Goal: Task Accomplishment & Management: Manage account settings

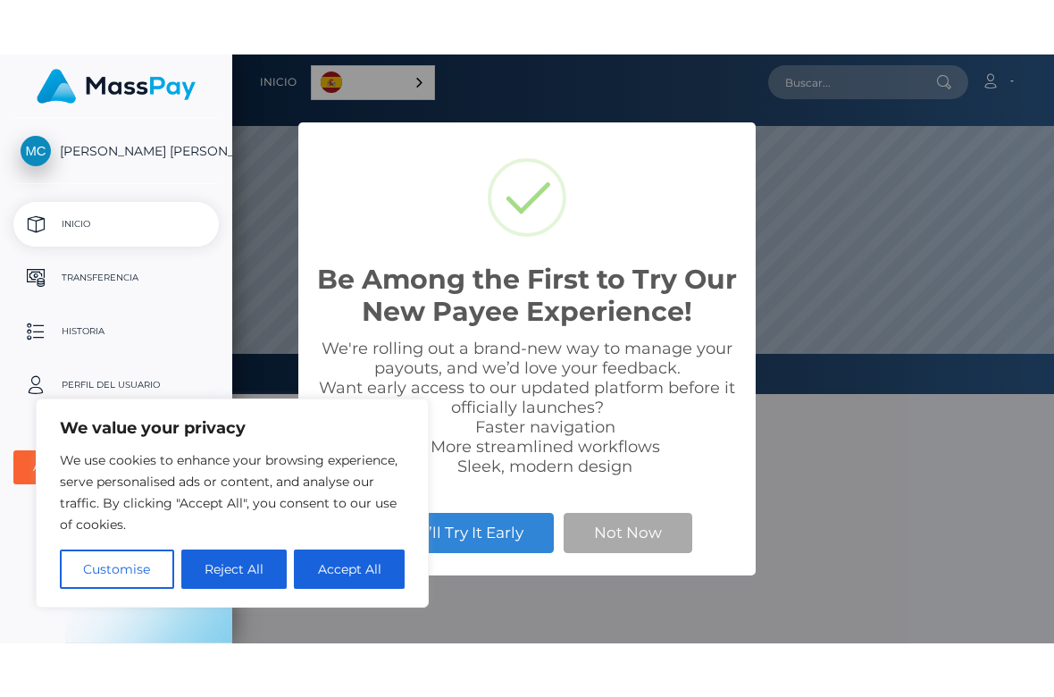
scroll to position [340, 1054]
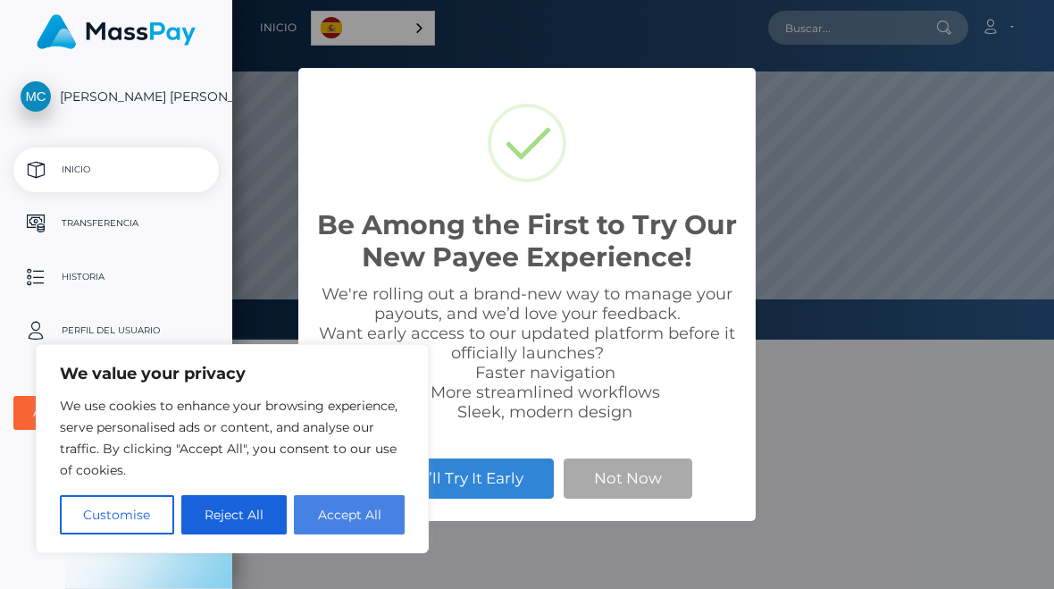
click at [354, 521] on button "Accept All" at bounding box center [349, 514] width 111 height 39
checkbox input "true"
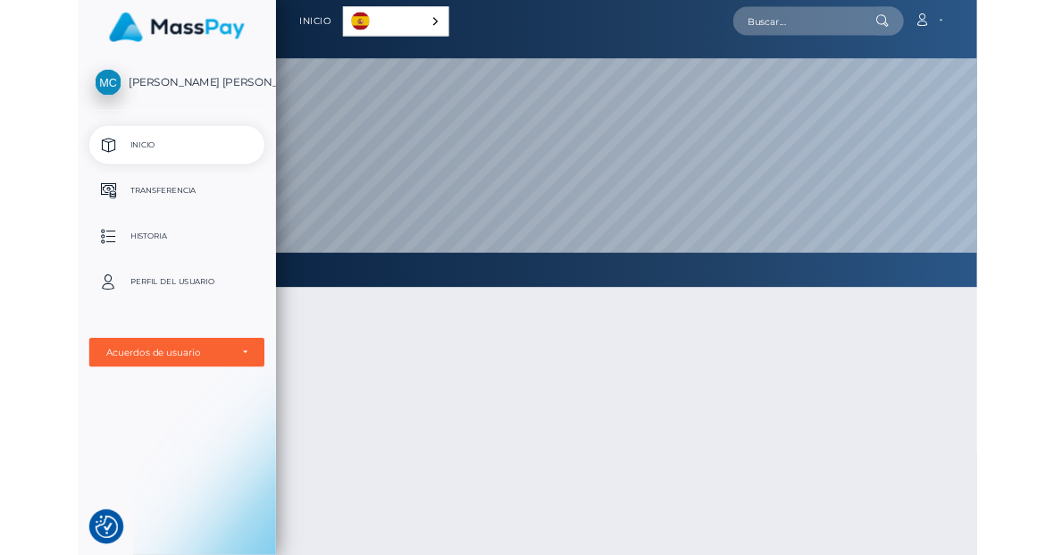
scroll to position [0, 0]
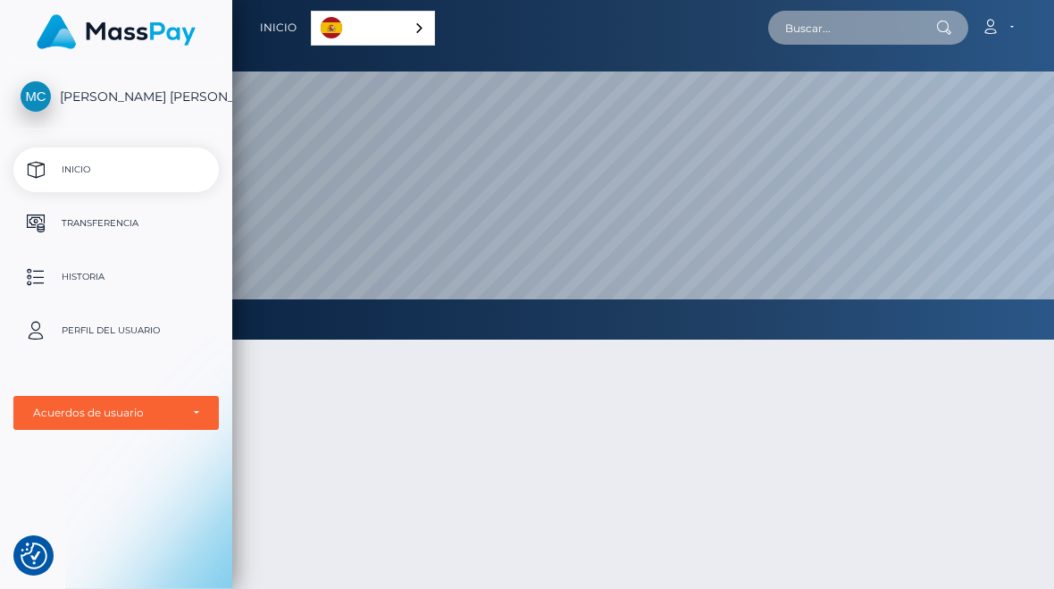
click at [850, 43] on input "text" at bounding box center [852, 28] width 168 height 34
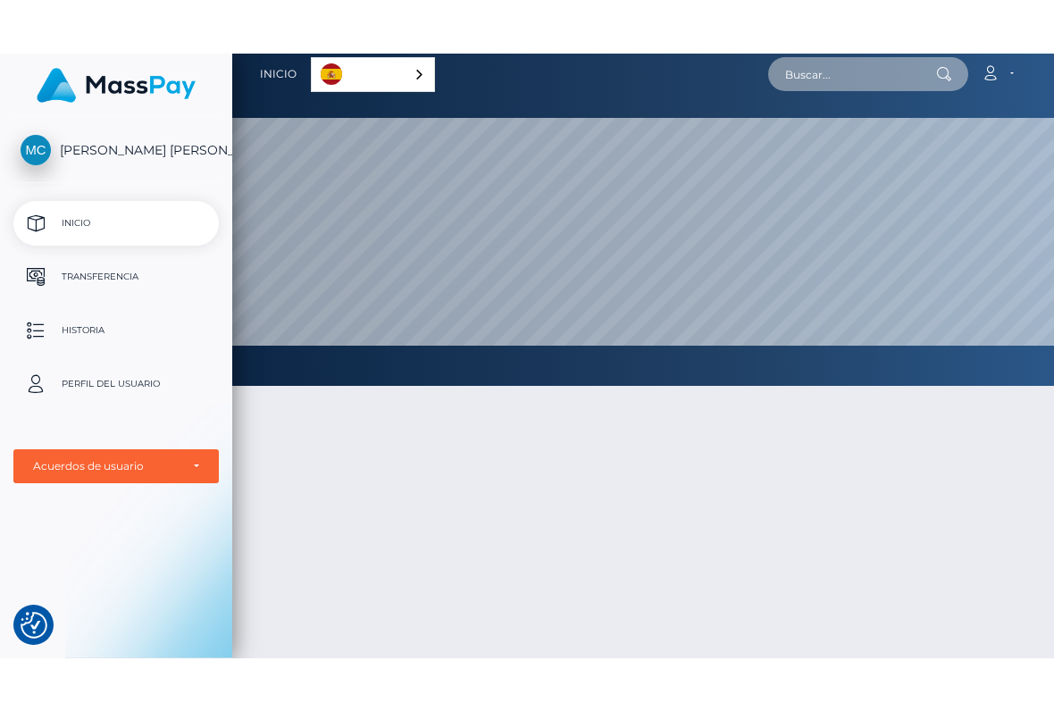
scroll to position [8, 0]
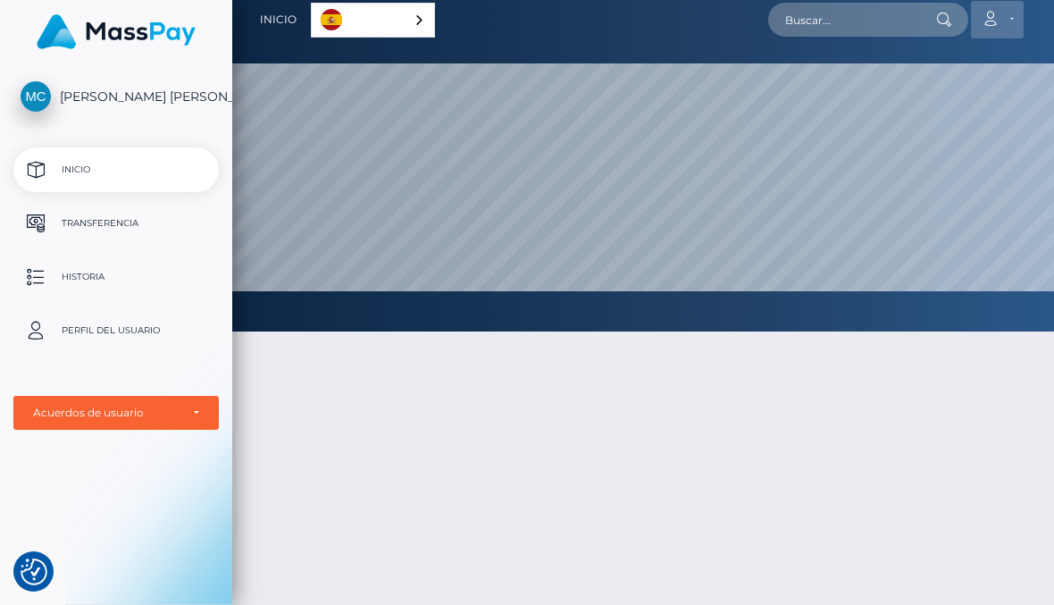
click at [998, 29] on link "Cuenta" at bounding box center [997, 20] width 53 height 38
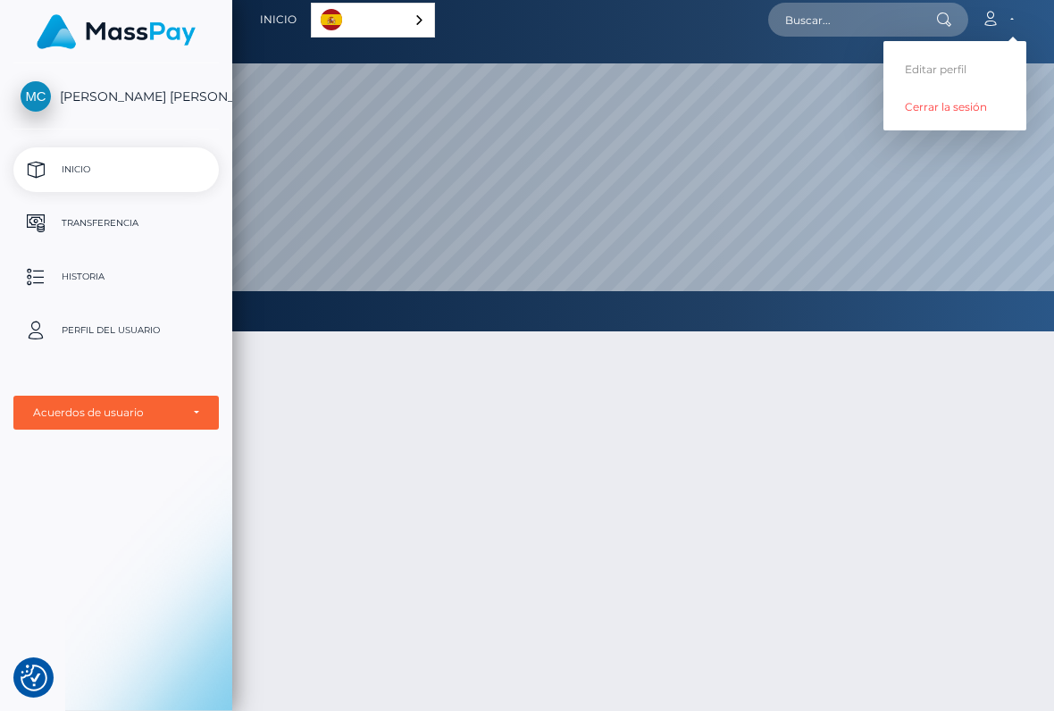
click at [799, 410] on div at bounding box center [643, 605] width 822 height 601
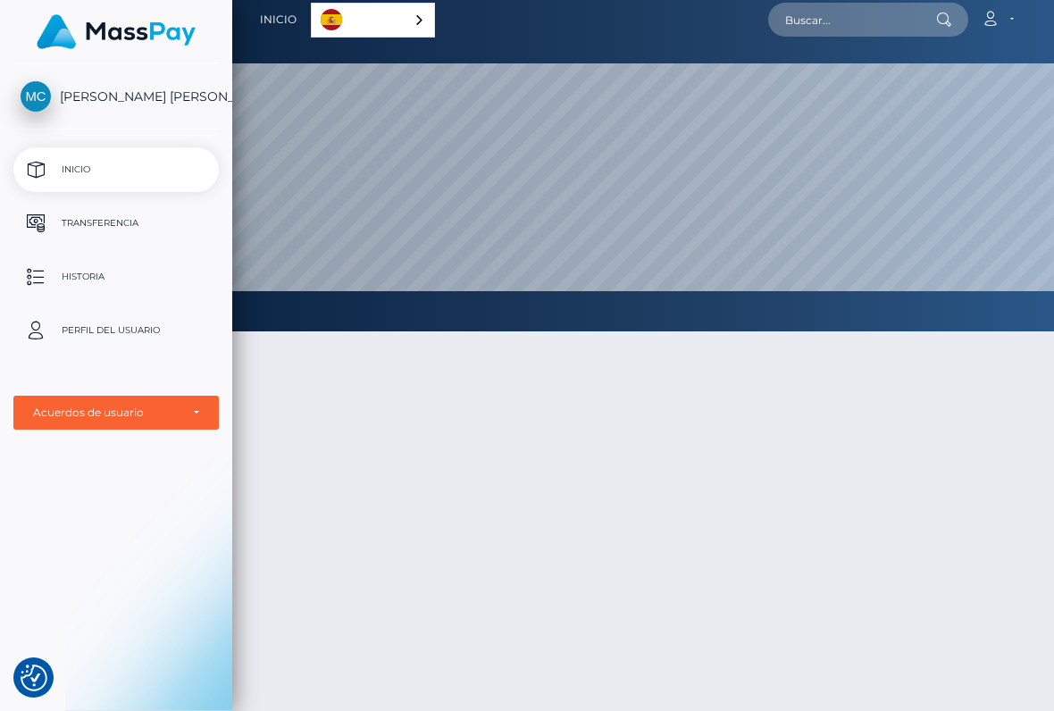
click at [0, 0] on button "button" at bounding box center [0, 0] width 0 height 0
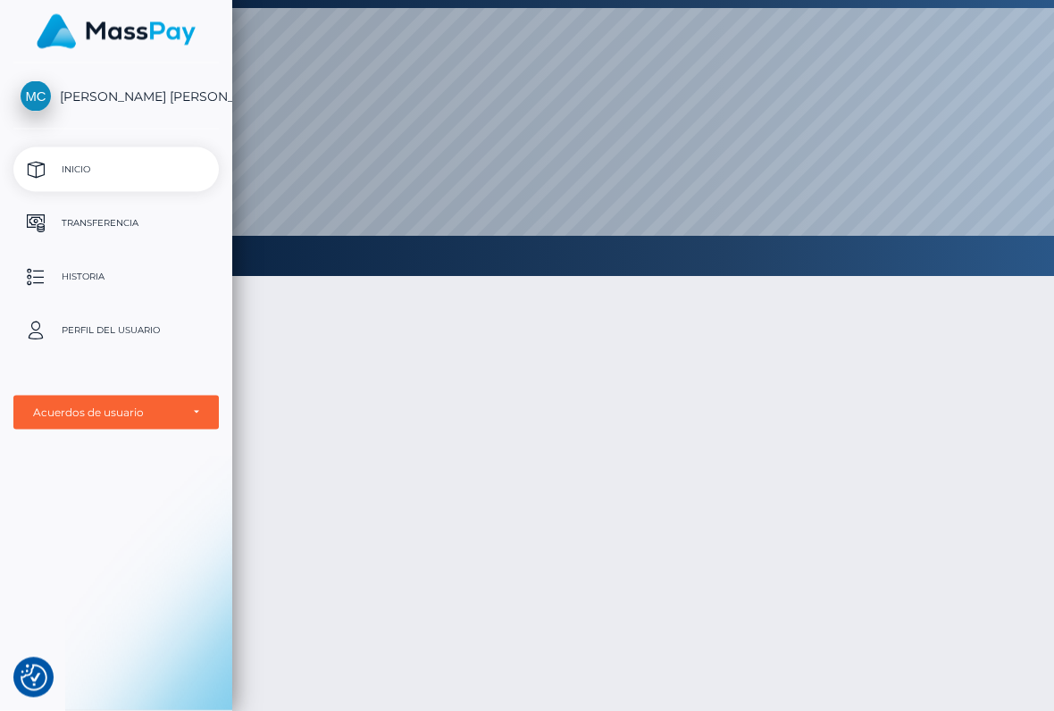
scroll to position [64, 0]
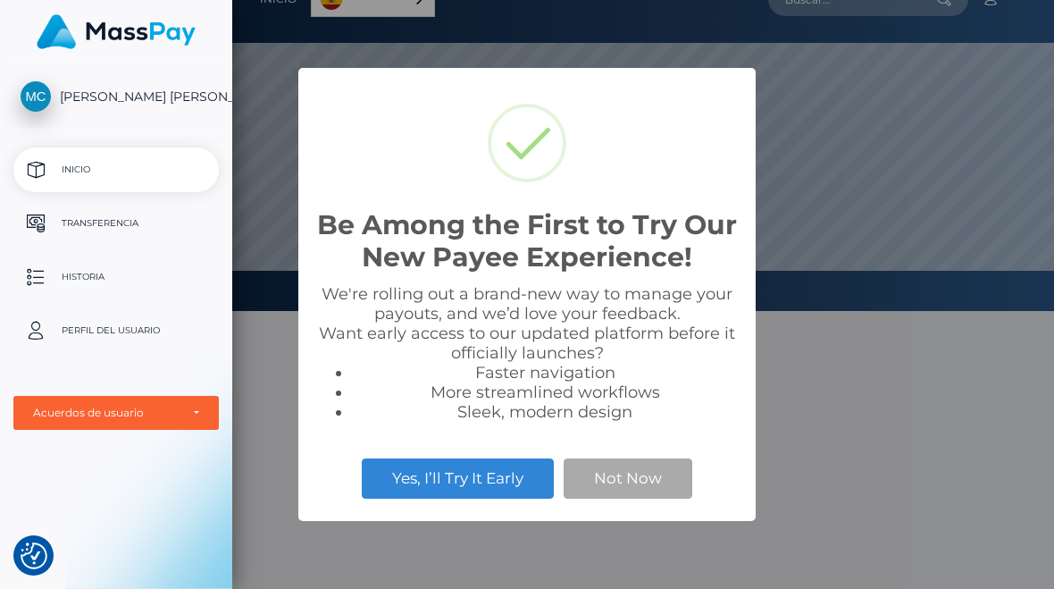
scroll to position [340, 1054]
click at [633, 489] on button "Not Now" at bounding box center [628, 477] width 129 height 39
